Goal: Information Seeking & Learning: Learn about a topic

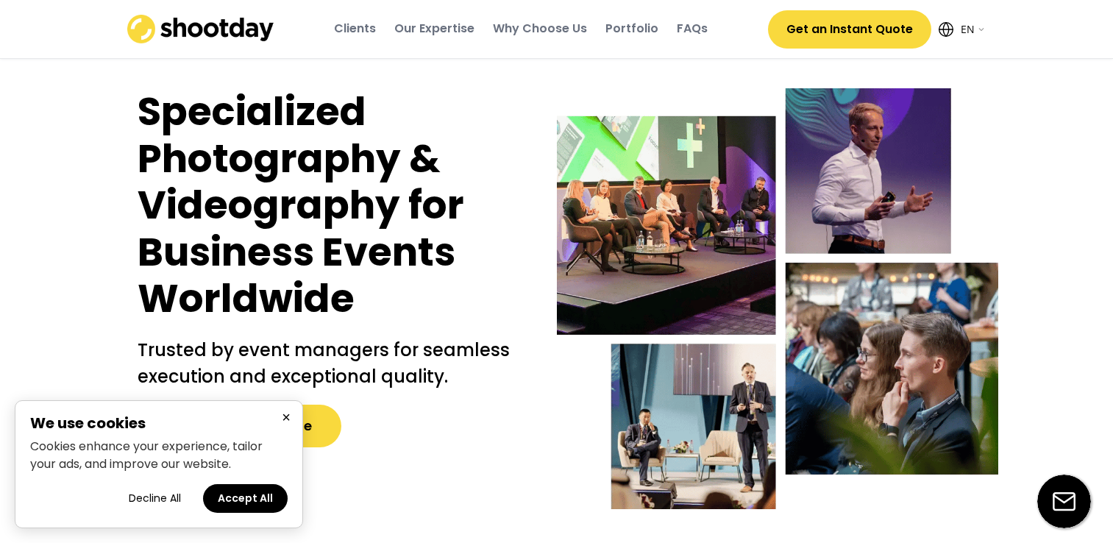
select select ""en""
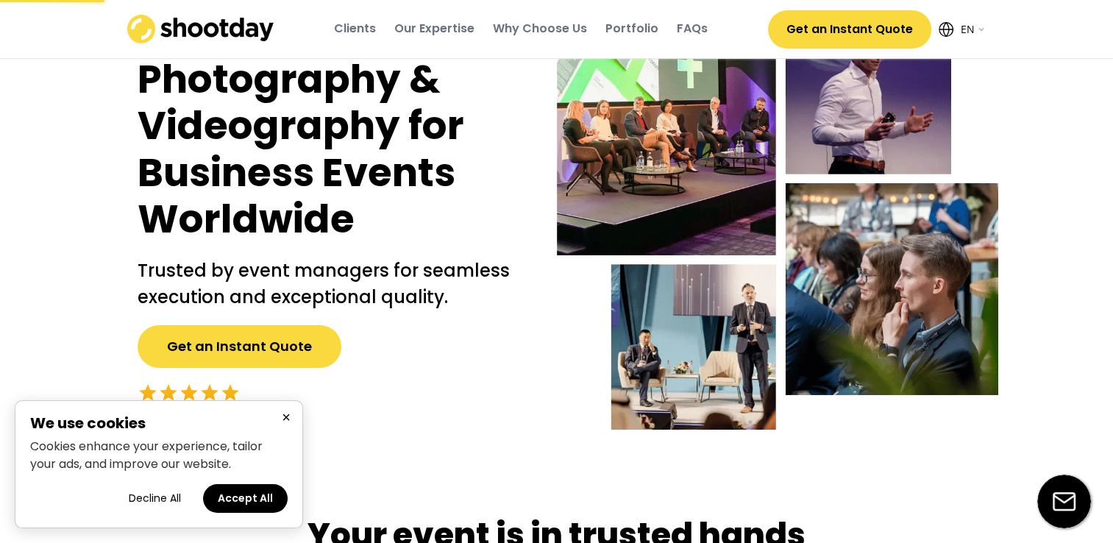
scroll to position [79, 0]
click at [259, 493] on button "Accept All" at bounding box center [245, 498] width 85 height 29
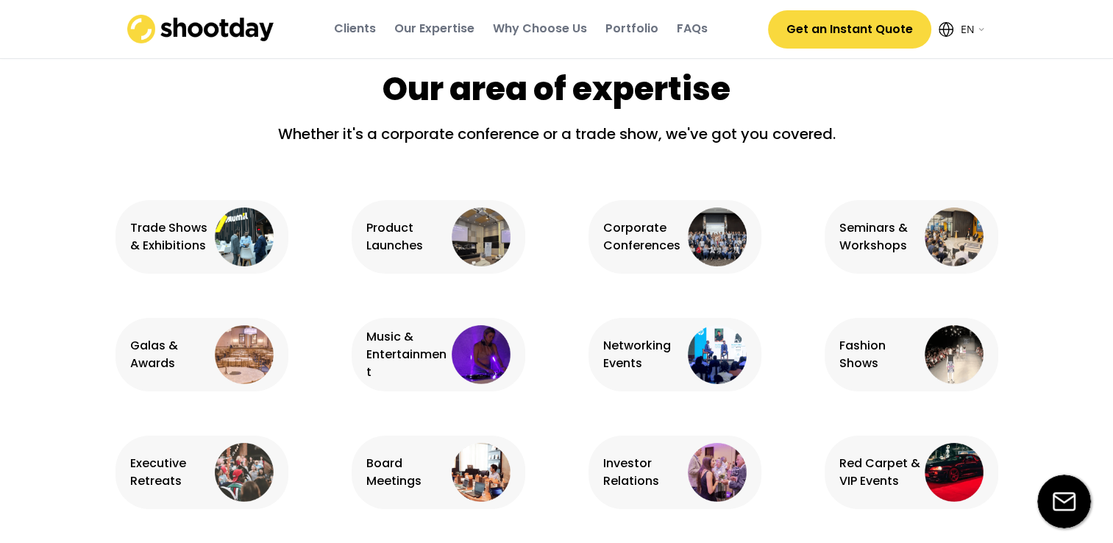
scroll to position [900, 0]
click at [666, 363] on div "Networking Events" at bounding box center [644, 354] width 82 height 35
click at [621, 358] on div "Networking Events" at bounding box center [644, 354] width 82 height 35
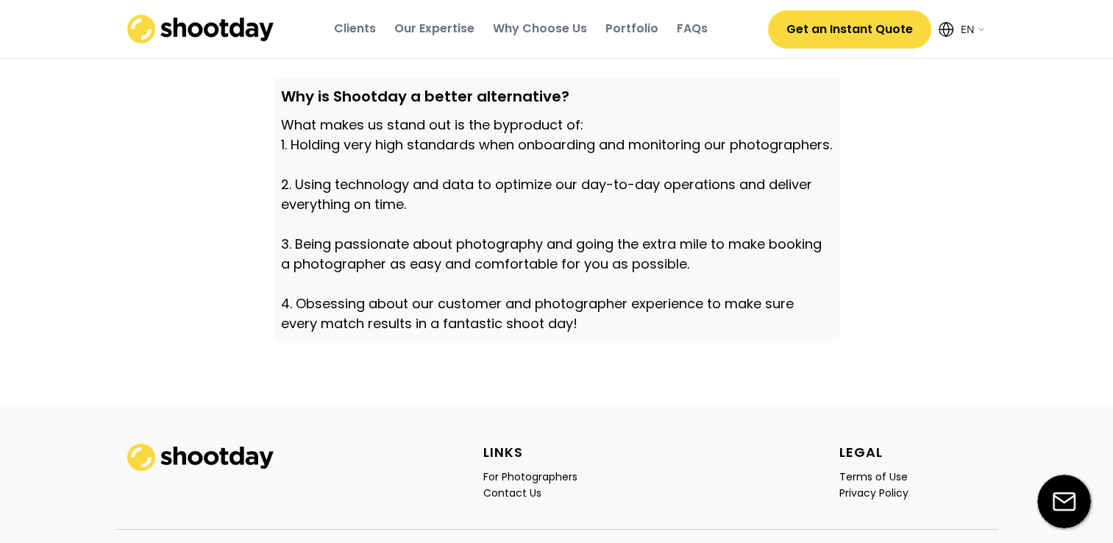
scroll to position [5192, 0]
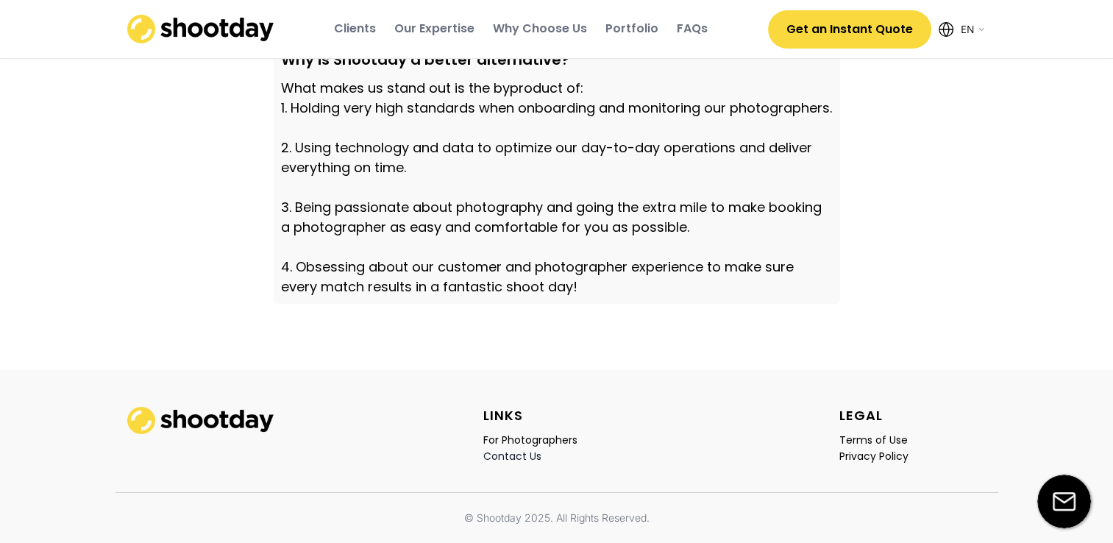
click at [503, 455] on div "Contact Us" at bounding box center [512, 455] width 58 height 13
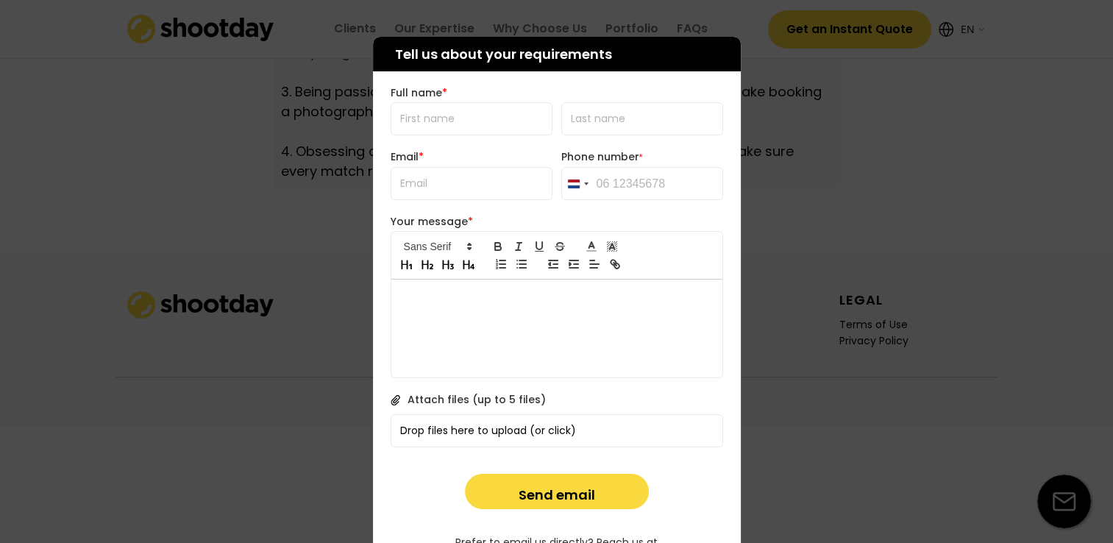
scroll to position [5227, 0]
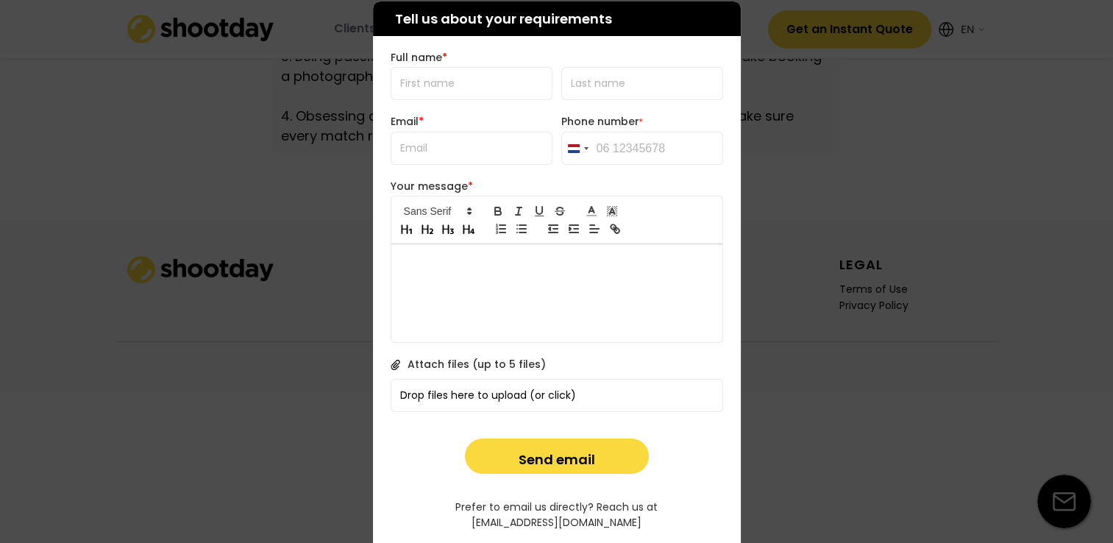
click at [783, 489] on div at bounding box center [556, 271] width 1113 height 543
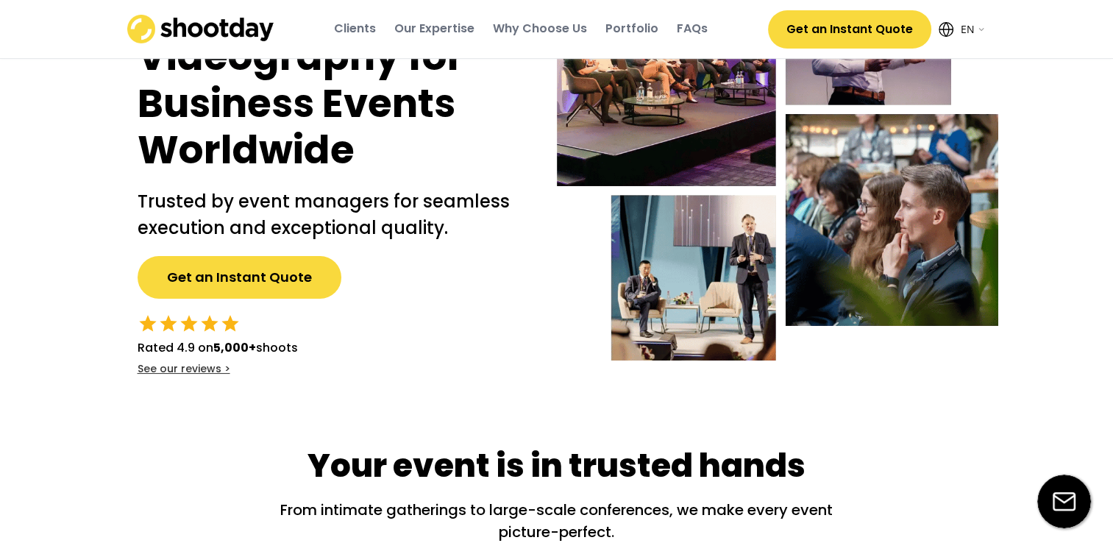
scroll to position [0, 0]
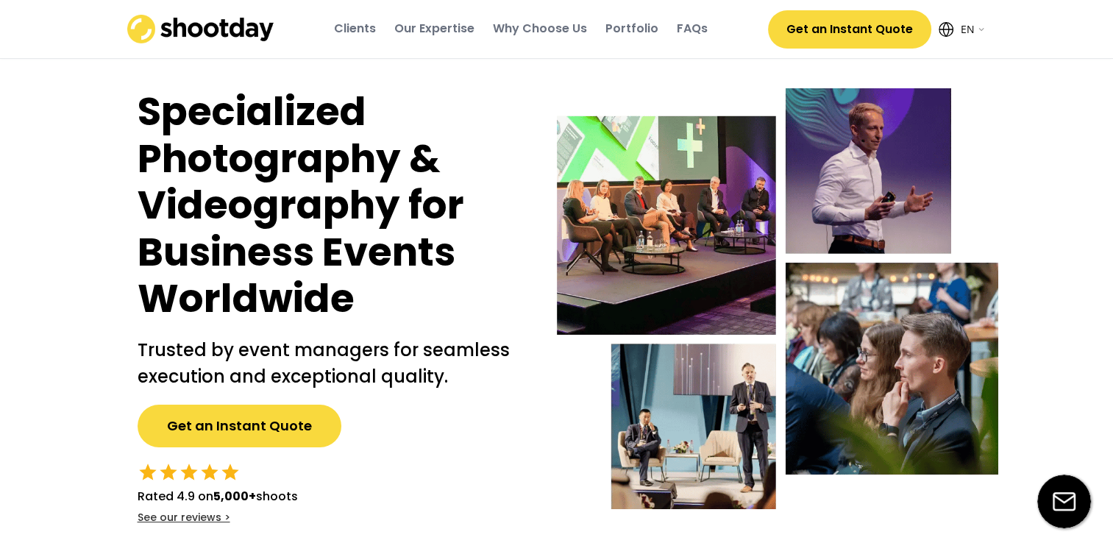
click at [635, 35] on div "Portfolio" at bounding box center [631, 29] width 53 height 16
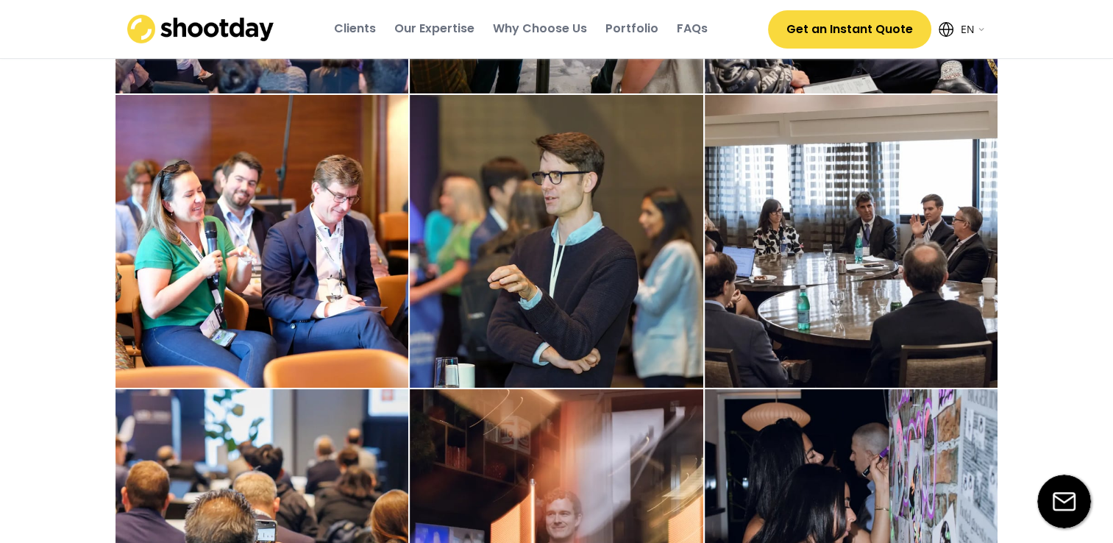
scroll to position [2384, 0]
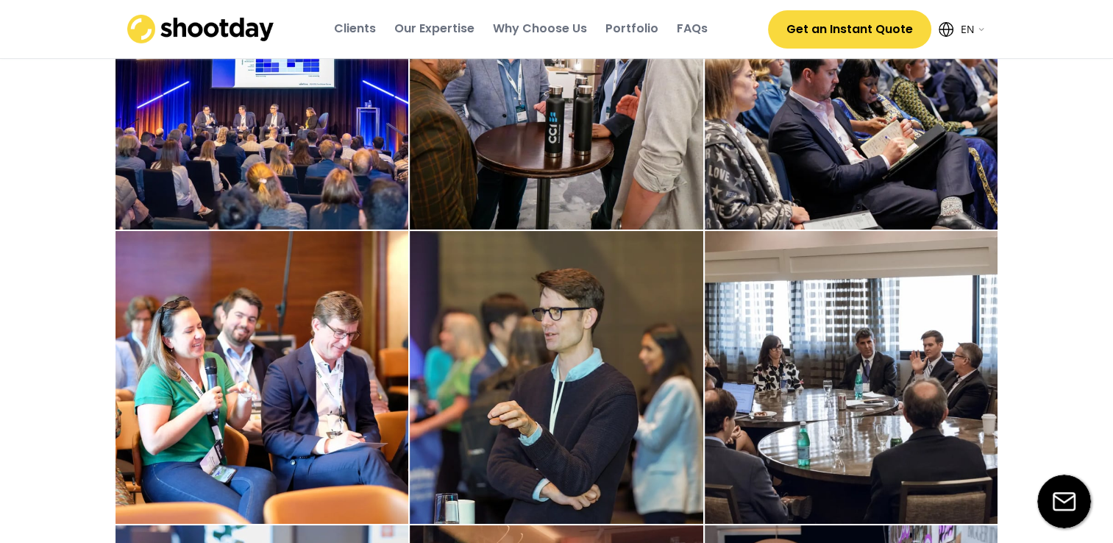
click at [688, 22] on div "FAQs" at bounding box center [692, 29] width 31 height 16
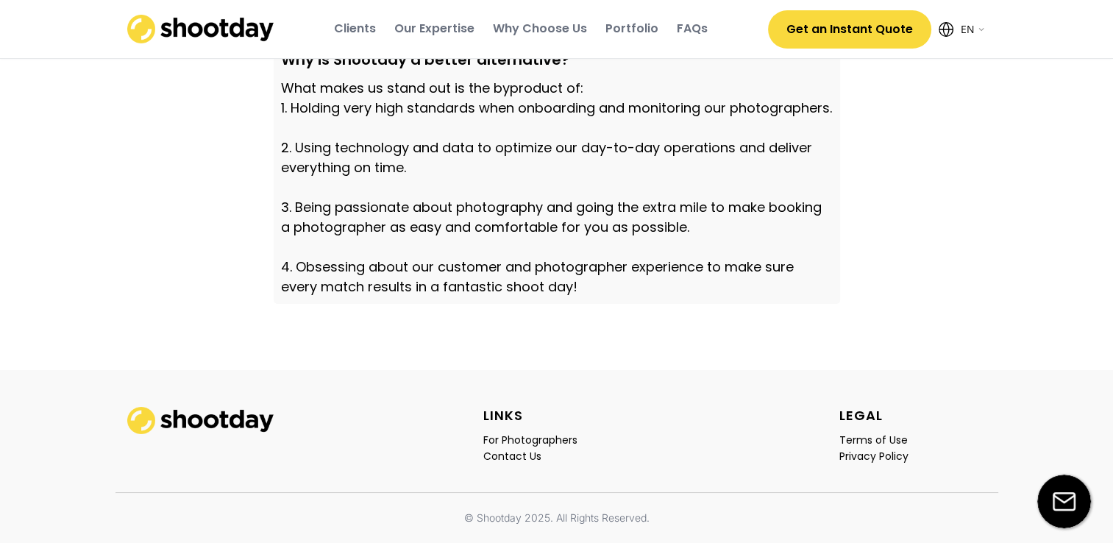
scroll to position [5192, 0]
